Goal: Transaction & Acquisition: Purchase product/service

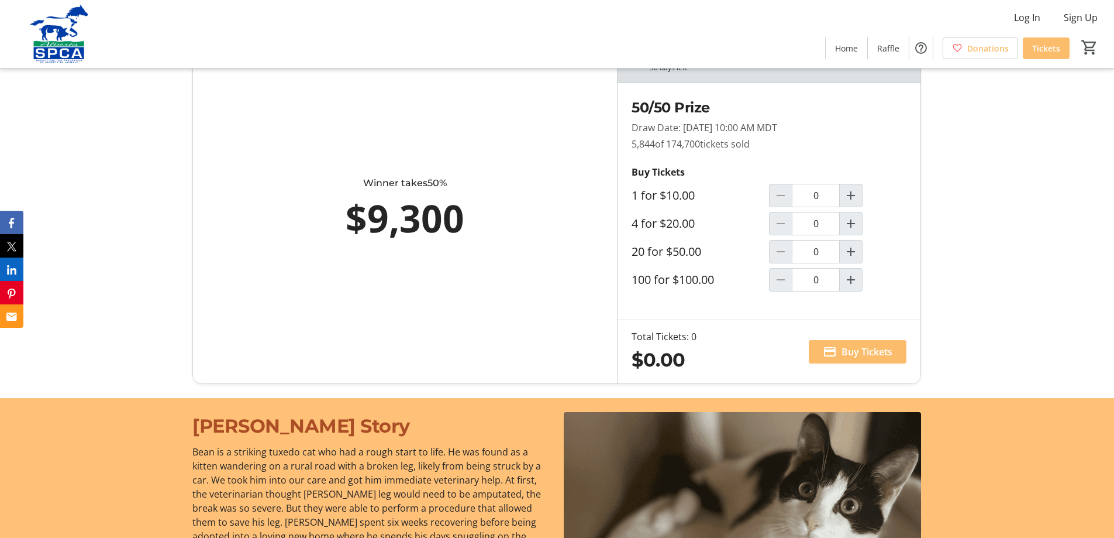
scroll to position [761, 0]
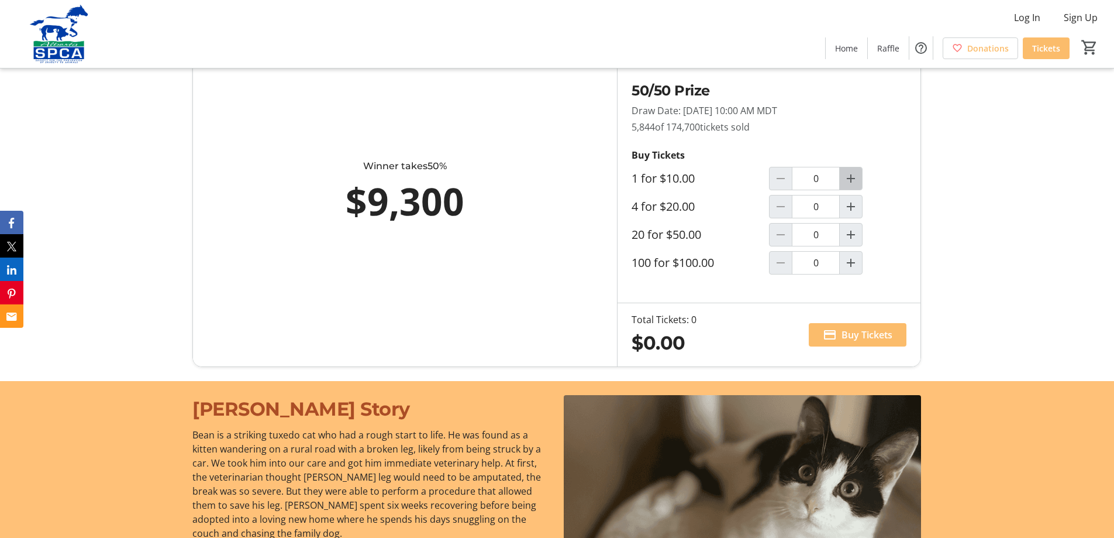
click at [853, 178] on mat-icon "Increment by one" at bounding box center [851, 178] width 14 height 14
type input "1"
click at [864, 338] on span "Buy Tickets" at bounding box center [867, 335] width 51 height 14
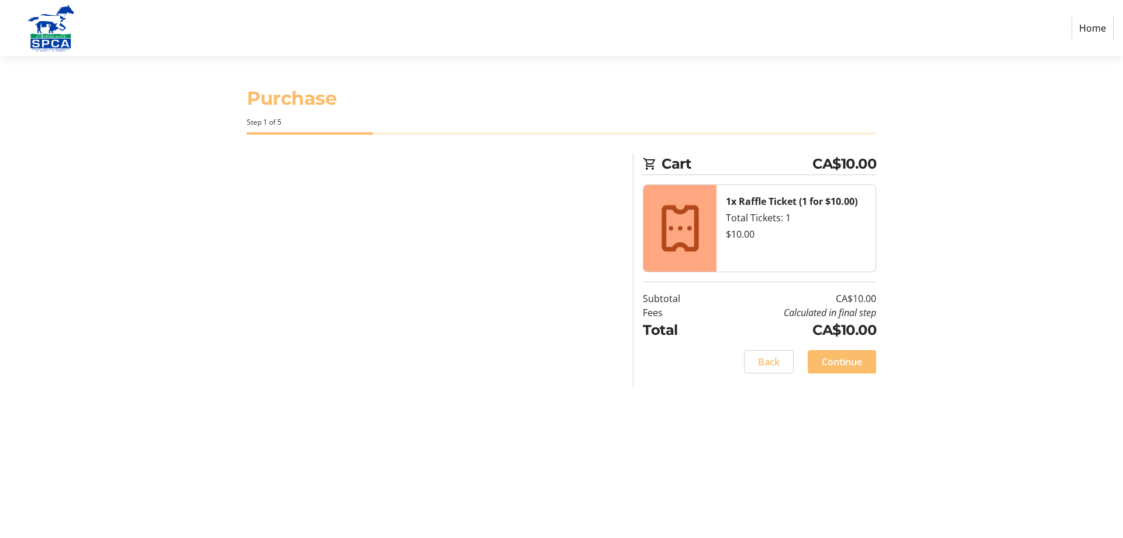
select select "CA"
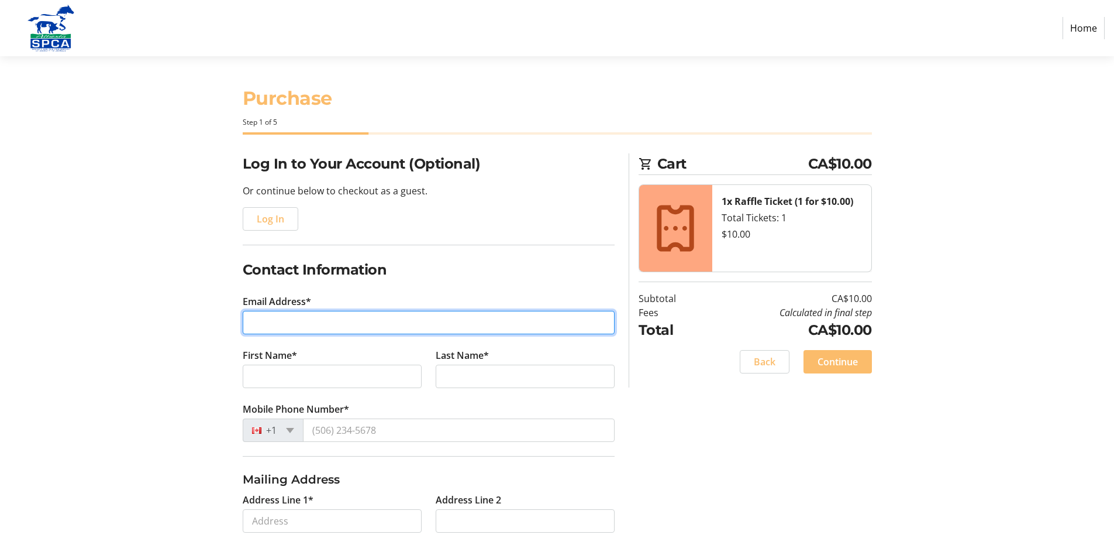
click at [325, 323] on input "Email Address*" at bounding box center [429, 322] width 372 height 23
type input "[EMAIL_ADDRESS][DOMAIN_NAME]"
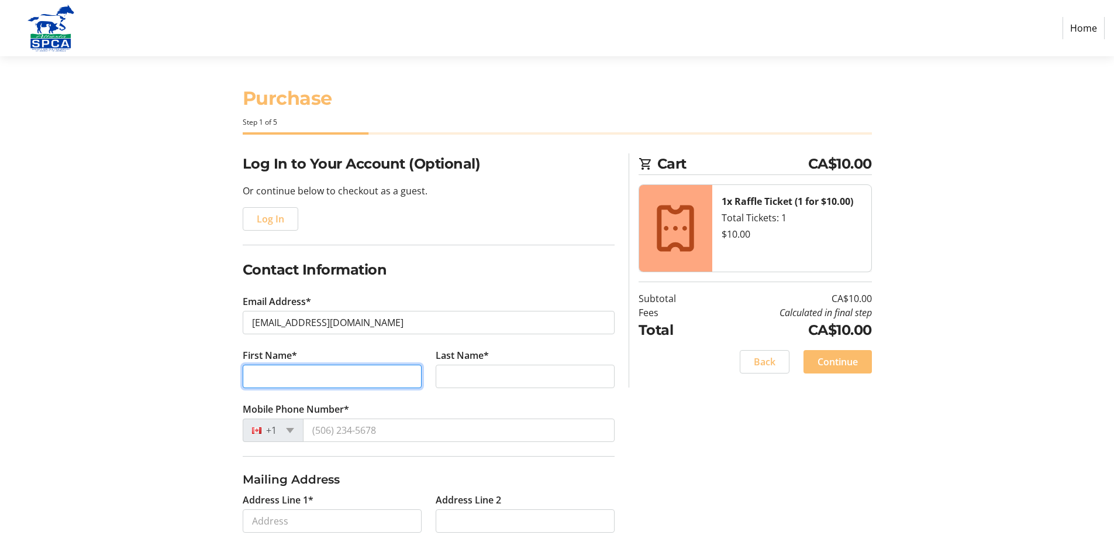
click at [278, 370] on input "First Name*" at bounding box center [332, 375] width 179 height 23
type input "Sau Fun"
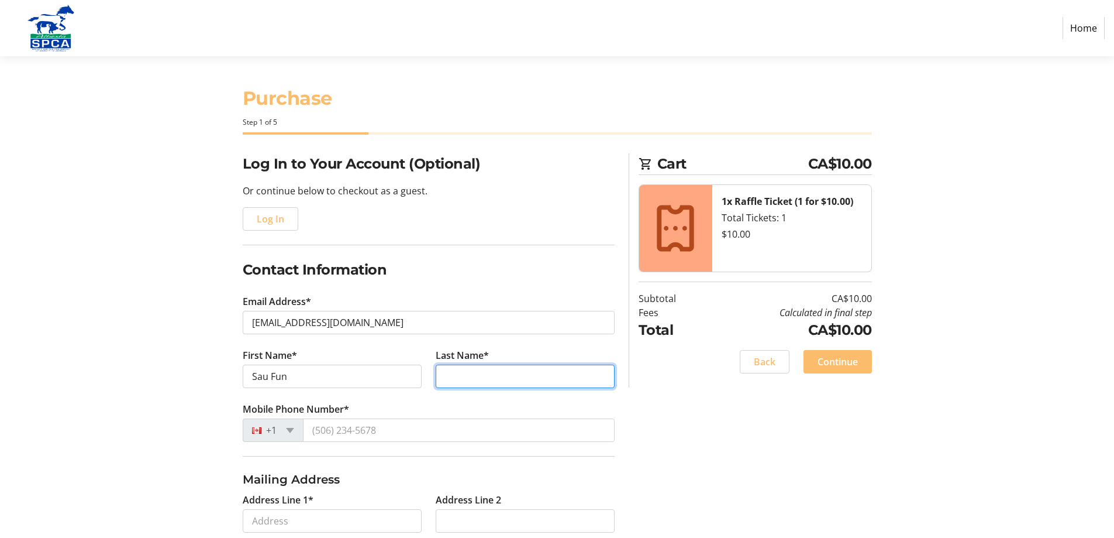
click at [503, 376] on input "Last Name*" at bounding box center [525, 375] width 179 height 23
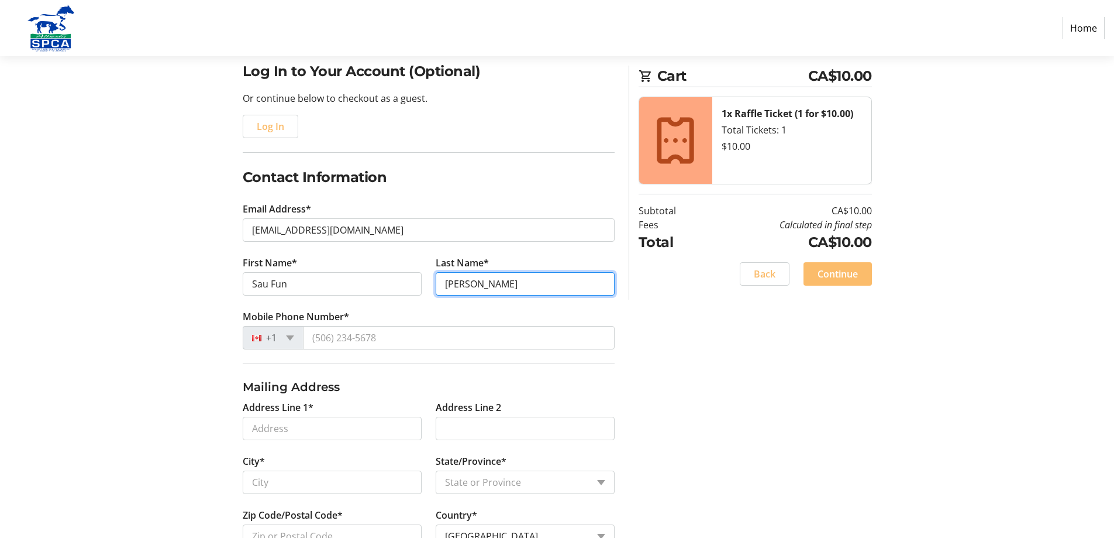
scroll to position [117, 0]
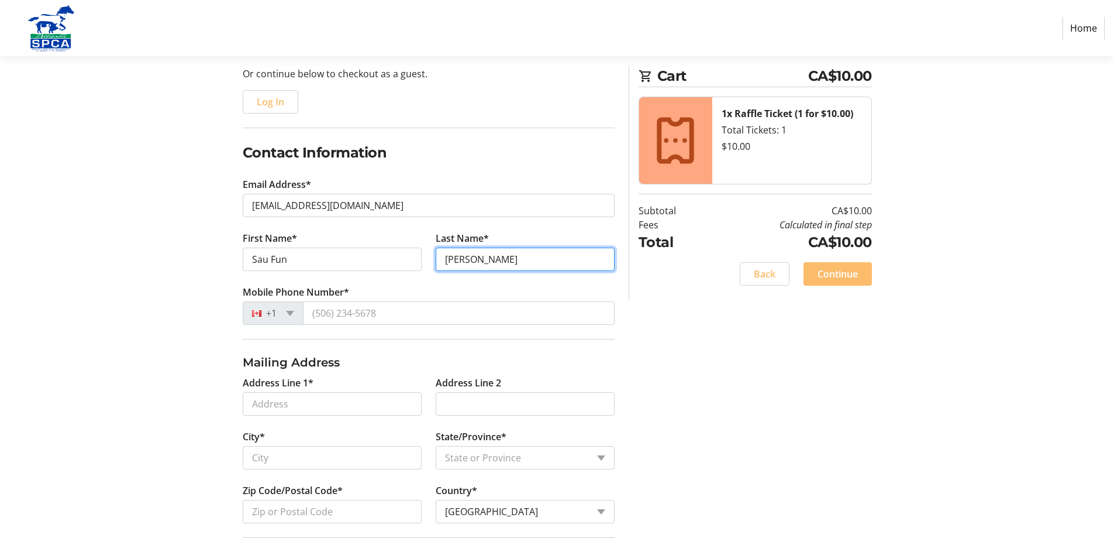
type input "[PERSON_NAME]"
click at [293, 317] on div "+1" at bounding box center [273, 312] width 61 height 23
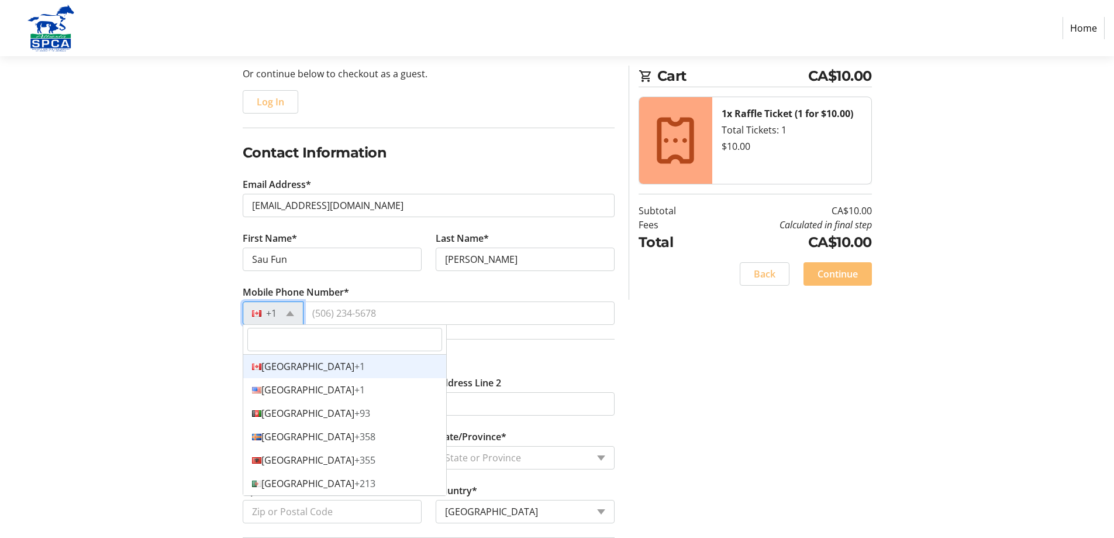
click at [321, 366] on div "Canada +1" at bounding box center [344, 366] width 203 height 23
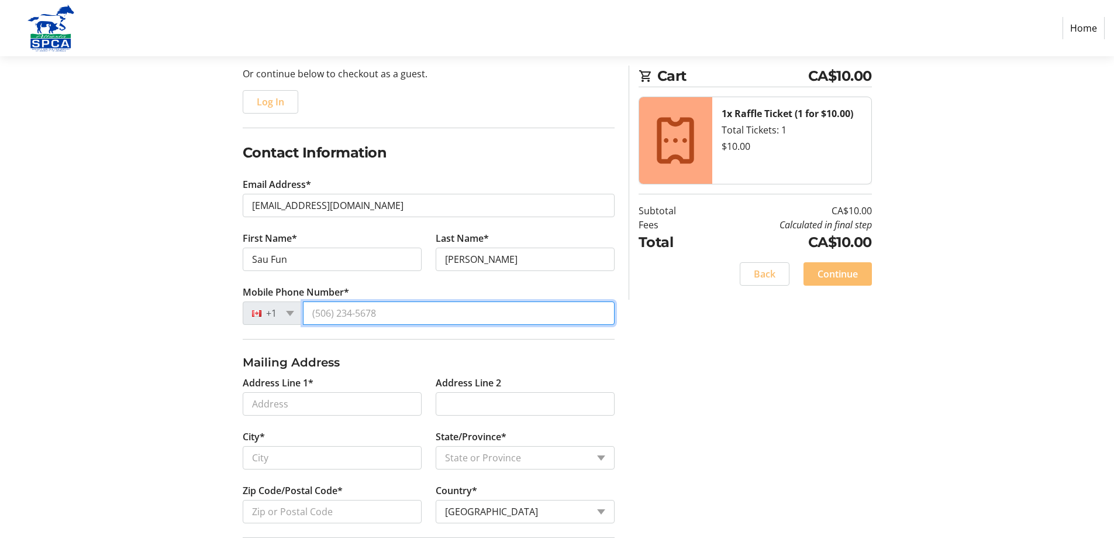
drag, startPoint x: 310, startPoint y: 312, endPoint x: 322, endPoint y: 313, distance: 12.3
click at [322, 313] on input "Mobile Phone Number*" at bounding box center [459, 312] width 312 height 23
type input "[PHONE_NUMBER]"
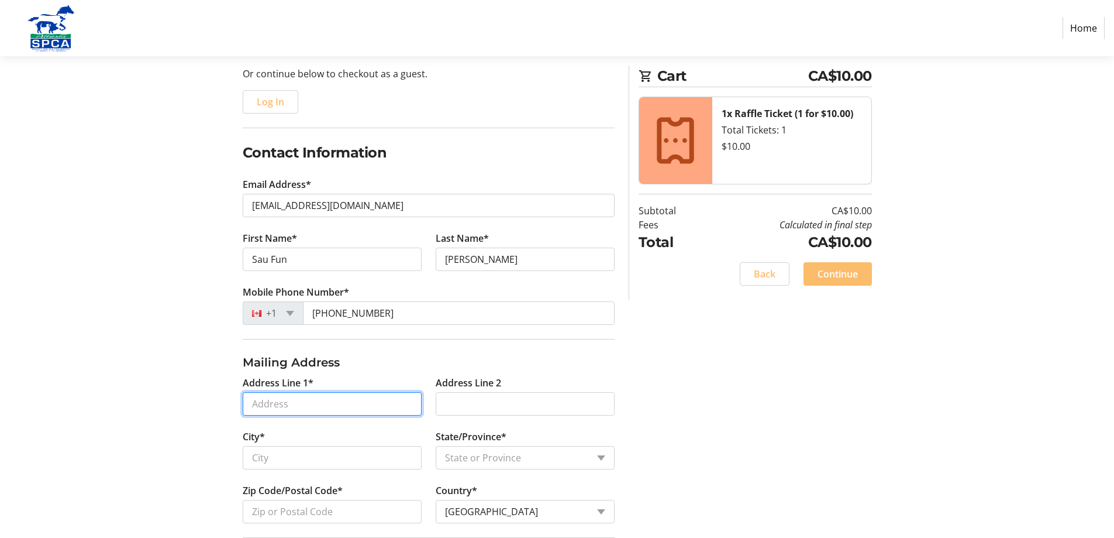
click at [305, 406] on input "Address Line 1*" at bounding box center [332, 403] width 179 height 23
type input "[STREET_ADDRESS][PERSON_NAME]"
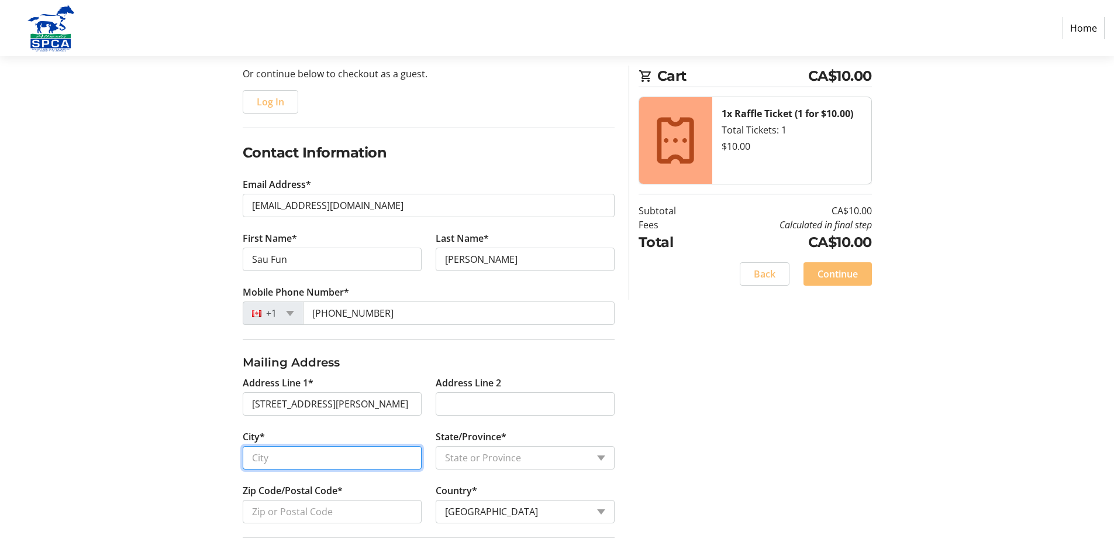
type input "[GEOGRAPHIC_DATA]"
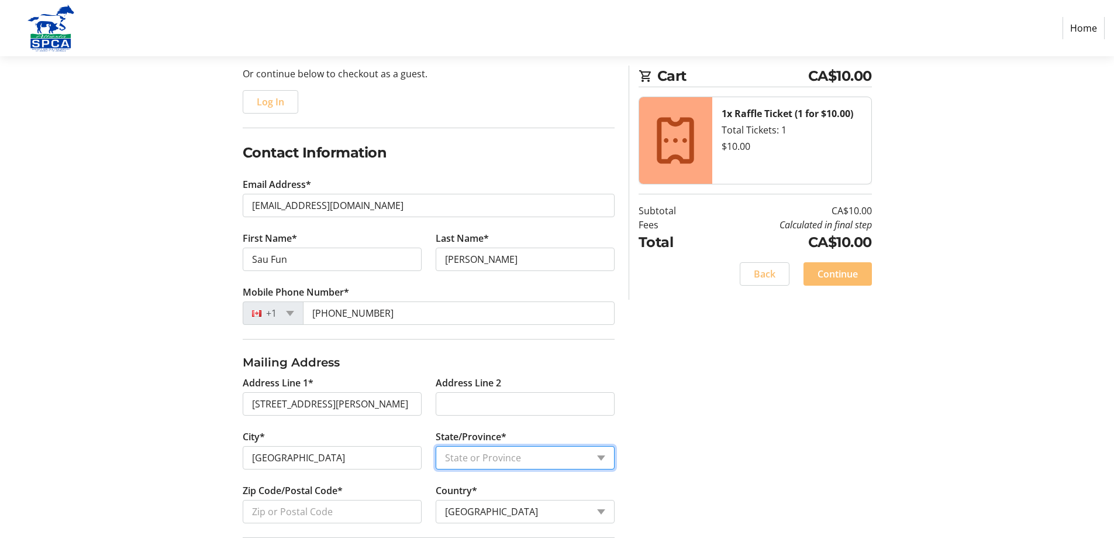
select select "AB"
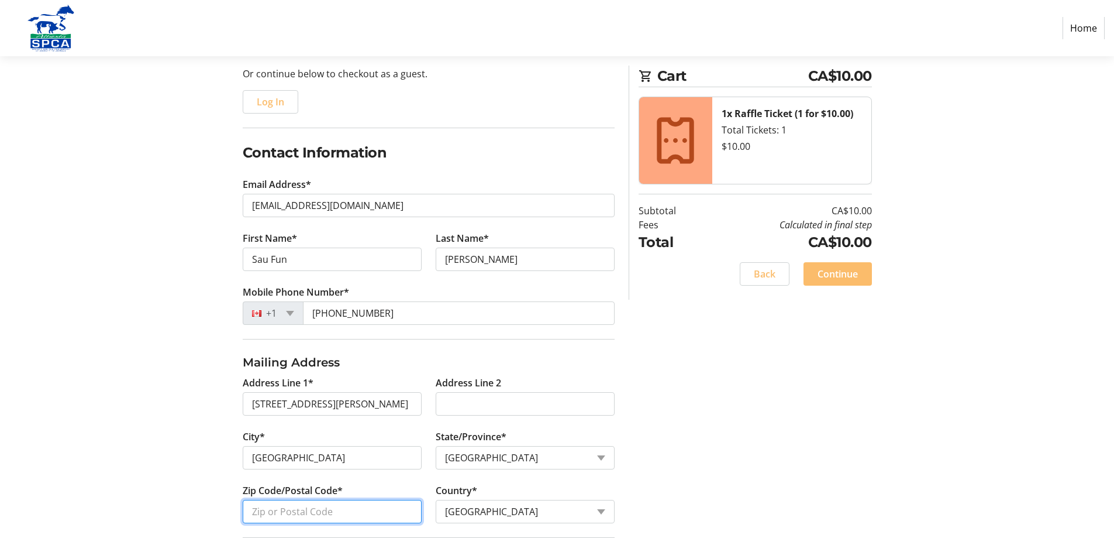
type input "T6R 2B7"
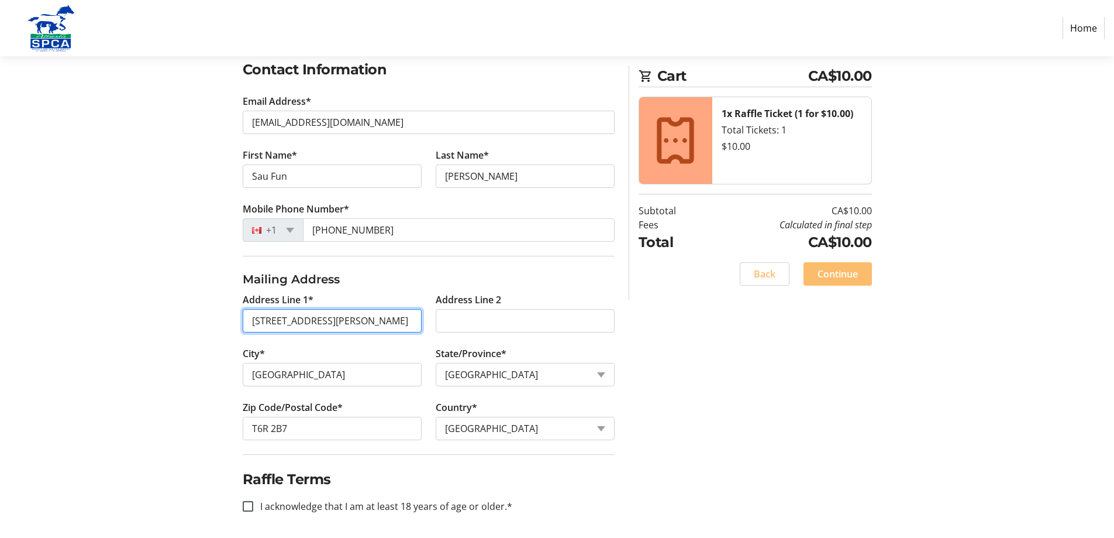
scroll to position [204, 0]
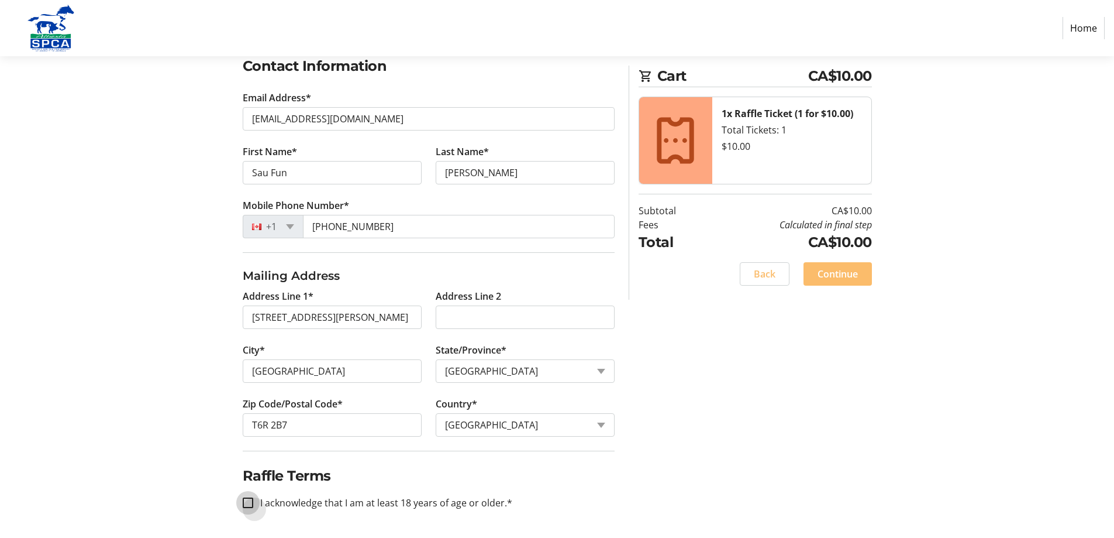
click at [248, 502] on input "I acknowledge that I am at least 18 years of age or older.*" at bounding box center [248, 502] width 11 height 11
checkbox input "true"
click at [831, 274] on span "Continue" at bounding box center [838, 274] width 40 height 14
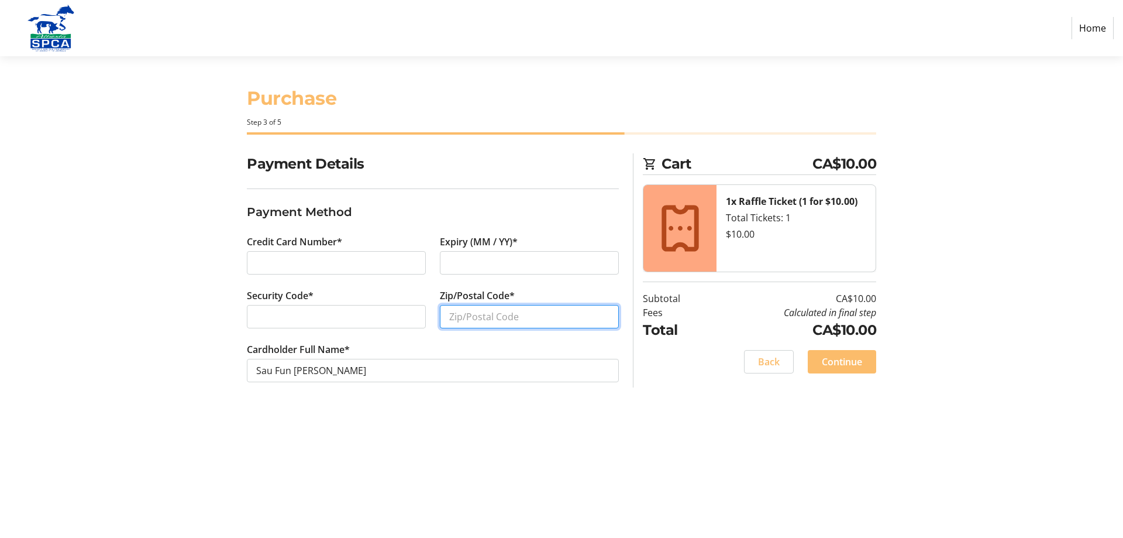
click at [475, 315] on input "Zip/Postal Code*" at bounding box center [529, 316] width 179 height 23
type input "t"
type input "T6R 2B7"
click at [842, 364] on span "Continue" at bounding box center [842, 362] width 40 height 14
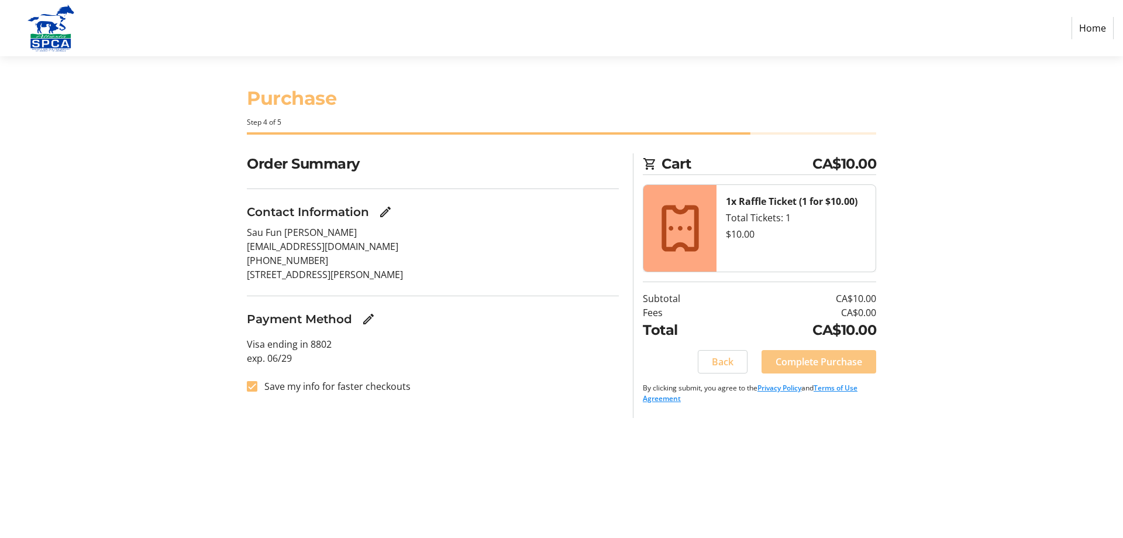
click at [830, 363] on span "Complete Purchase" at bounding box center [819, 362] width 87 height 14
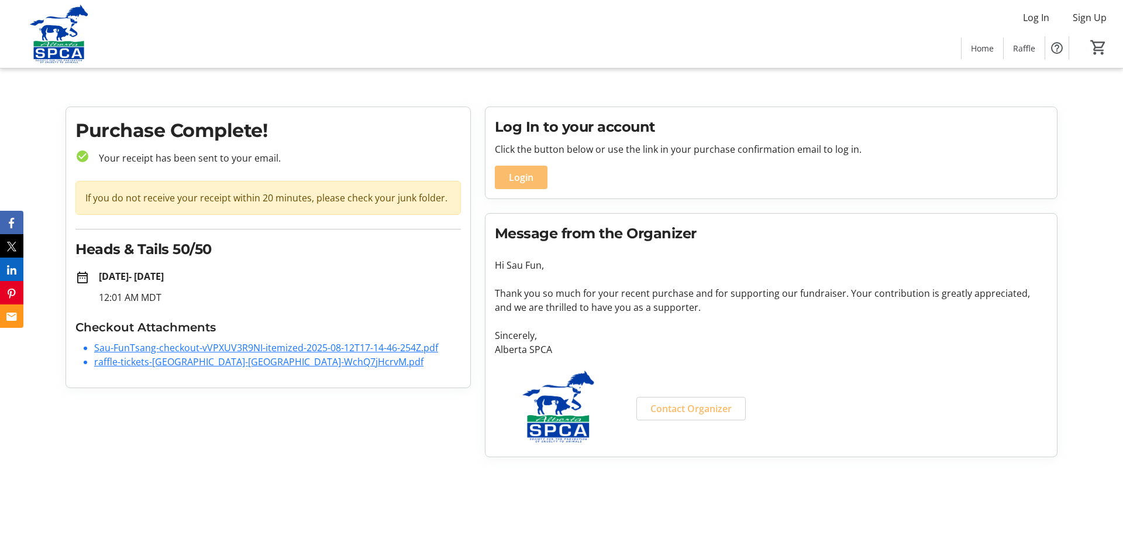
click at [266, 362] on link "raffle-tickets-[GEOGRAPHIC_DATA]-[GEOGRAPHIC_DATA]-WchQ7jHcrvM.pdf" at bounding box center [258, 361] width 329 height 13
click at [253, 352] on link "Sau-FunTsang-checkout-vVPXUV3R9NI-itemized-2025-08-12T17-14-46-254Z.pdf" at bounding box center [266, 347] width 344 height 13
click at [326, 349] on link "Sau-FunTsang-checkout-vVPXUV3R9NI-itemized-2025-08-12T17-14-46-254Z.pdf" at bounding box center [266, 347] width 344 height 13
click at [206, 346] on link "Sau-FunTsang-checkout-vVPXUV3R9NI-itemized-2025-08-12T17-14-46-254Z.pdf" at bounding box center [266, 347] width 344 height 13
